Goal: Information Seeking & Learning: Learn about a topic

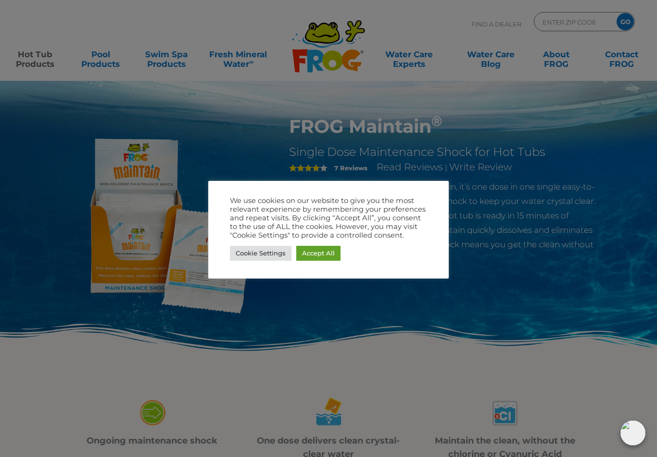
click at [309, 353] on div at bounding box center [328, 228] width 657 height 457
click at [447, 191] on div "We use cookies on our website to give you the most relevant experience by remem…" at bounding box center [328, 230] width 240 height 98
click at [441, 188] on div "We use cookies on our website to give you the most relevant experience by remem…" at bounding box center [328, 230] width 240 height 98
click at [447, 177] on div at bounding box center [328, 228] width 657 height 457
click at [250, 259] on link "Cookie Settings" at bounding box center [261, 253] width 62 height 15
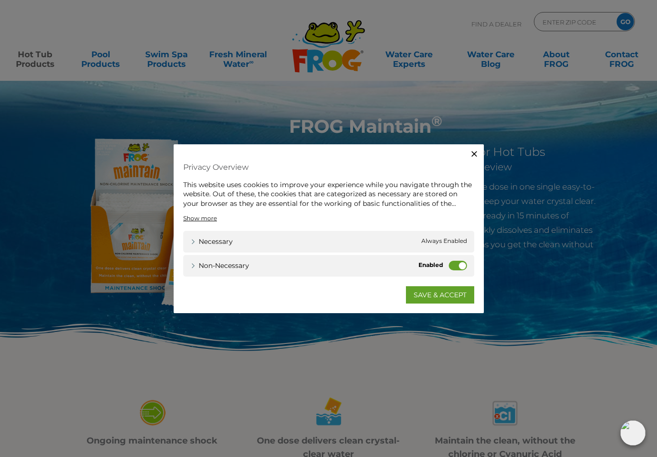
click at [473, 158] on icon "button" at bounding box center [474, 154] width 10 height 10
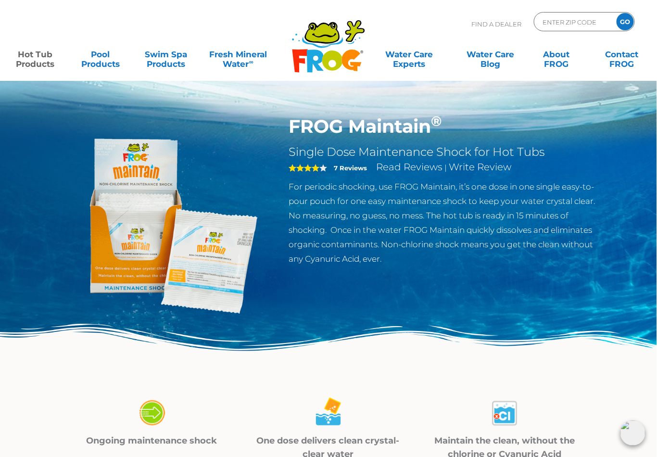
scroll to position [0, 17]
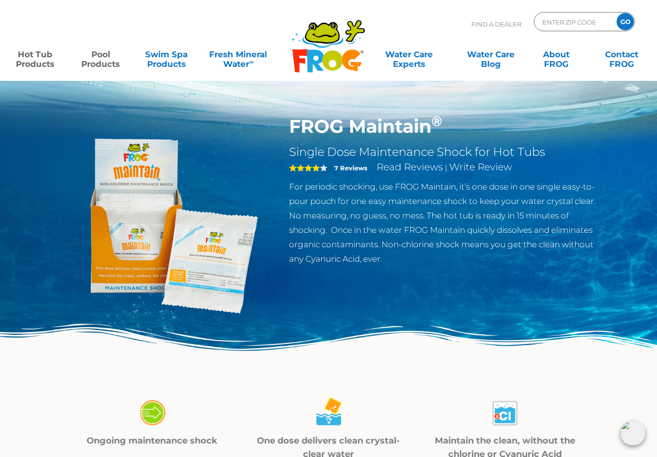
click at [102, 58] on link "Pool Products" at bounding box center [100, 54] width 51 height 19
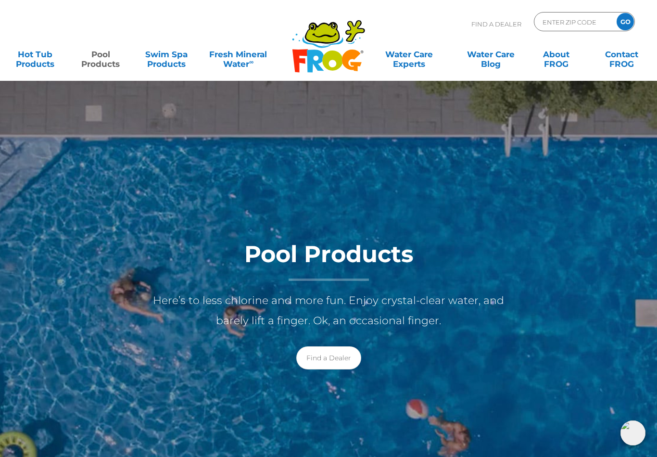
click at [332, 42] on icon at bounding box center [322, 33] width 35 height 22
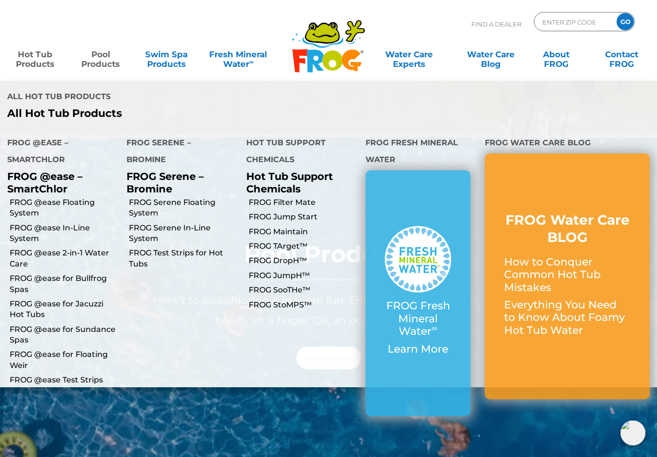
click at [33, 54] on link "Hot Tub Products" at bounding box center [35, 54] width 51 height 19
click at [29, 49] on link "Hot Tub Products" at bounding box center [35, 54] width 51 height 19
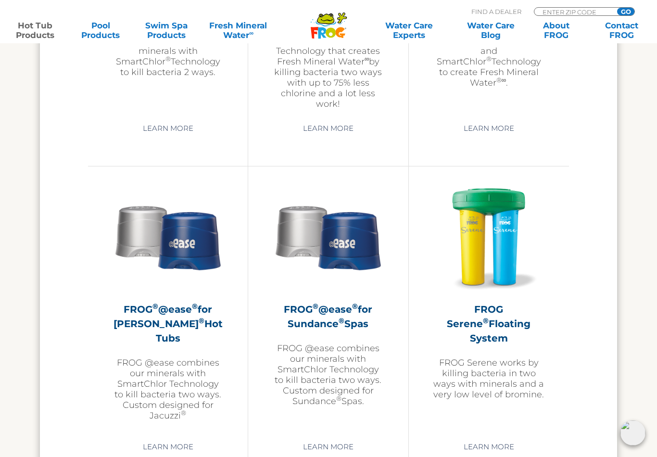
scroll to position [1594, 0]
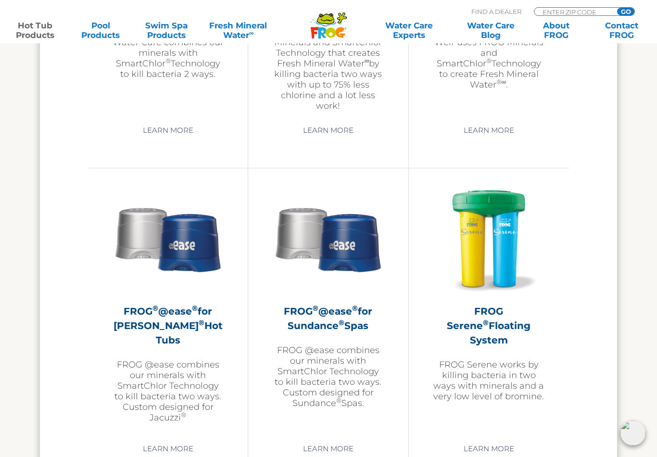
click at [164, 262] on img at bounding box center [168, 239] width 112 height 112
click at [179, 269] on img at bounding box center [168, 239] width 112 height 112
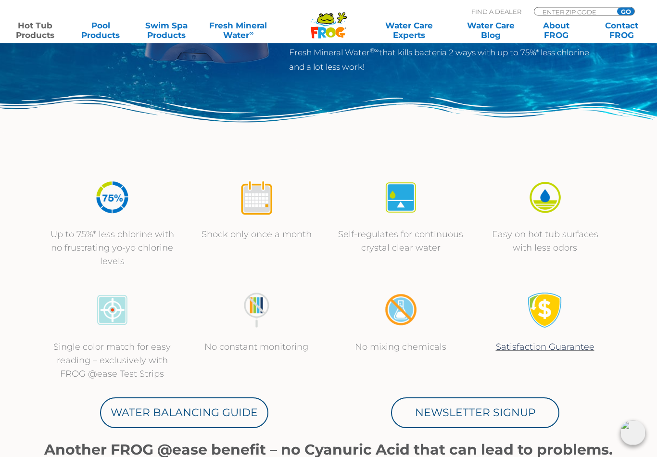
scroll to position [228, 0]
click at [258, 206] on img at bounding box center [256, 197] width 36 height 36
click at [258, 232] on p "Shock only once a month" at bounding box center [256, 233] width 125 height 13
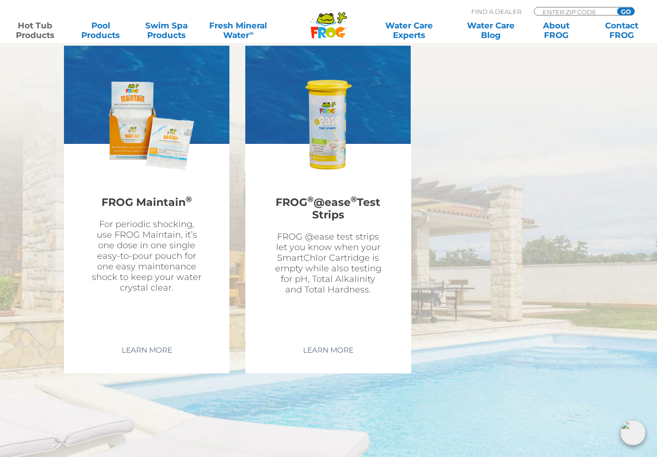
scroll to position [2813, 0]
click at [145, 219] on p "For periodic shocking, use FROG Maintain, it’s one dose in one single easy-to-p…" at bounding box center [146, 256] width 112 height 74
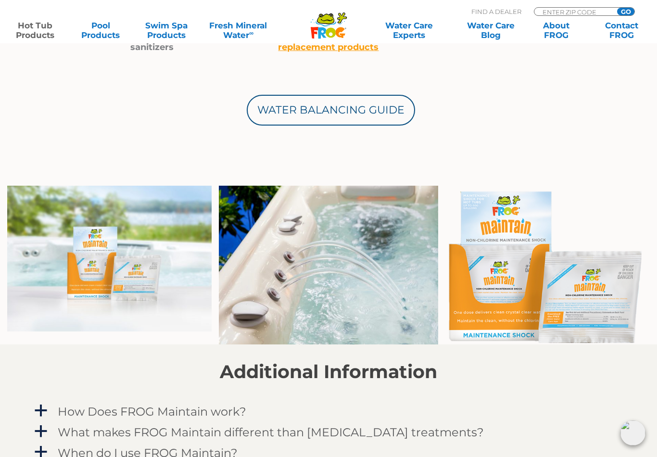
scroll to position [1258, 0]
